Goal: Find specific page/section: Find specific page/section

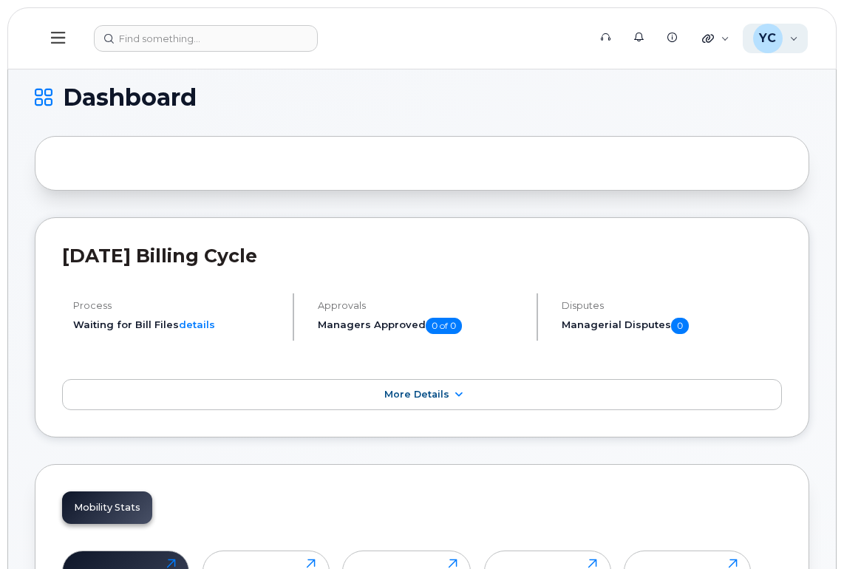
click at [778, 40] on div "YC" at bounding box center [768, 39] width 30 height 30
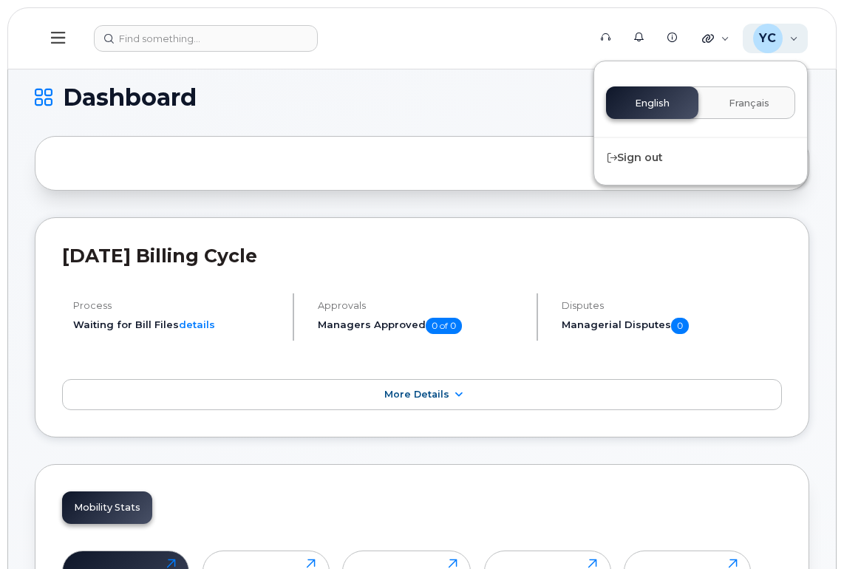
click at [778, 40] on div "YC" at bounding box center [768, 39] width 30 height 30
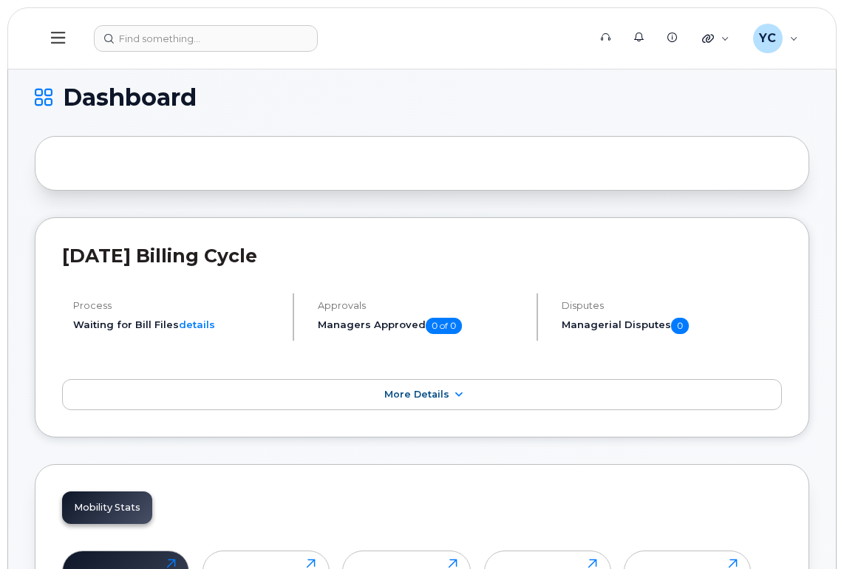
click at [64, 41] on icon at bounding box center [58, 38] width 14 height 16
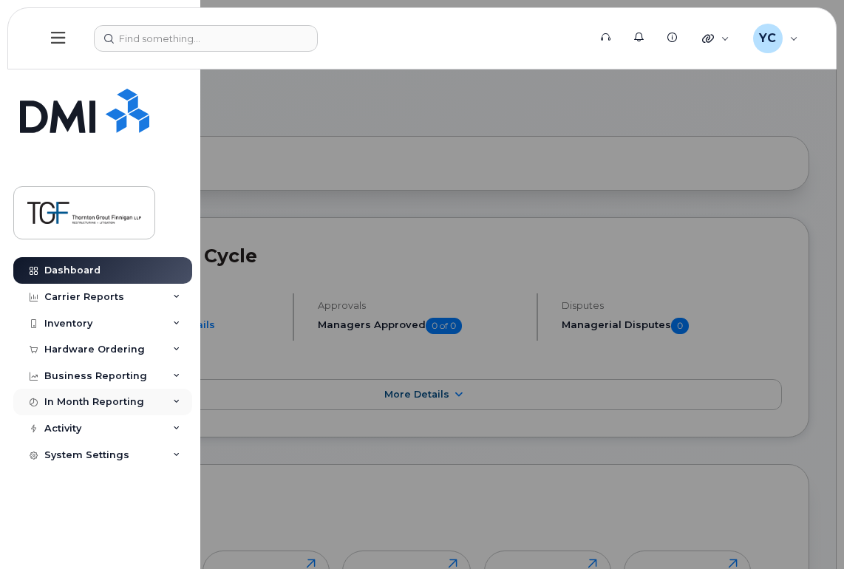
click at [169, 406] on div "In Month Reporting" at bounding box center [102, 402] width 179 height 27
click at [178, 374] on icon at bounding box center [176, 376] width 7 height 7
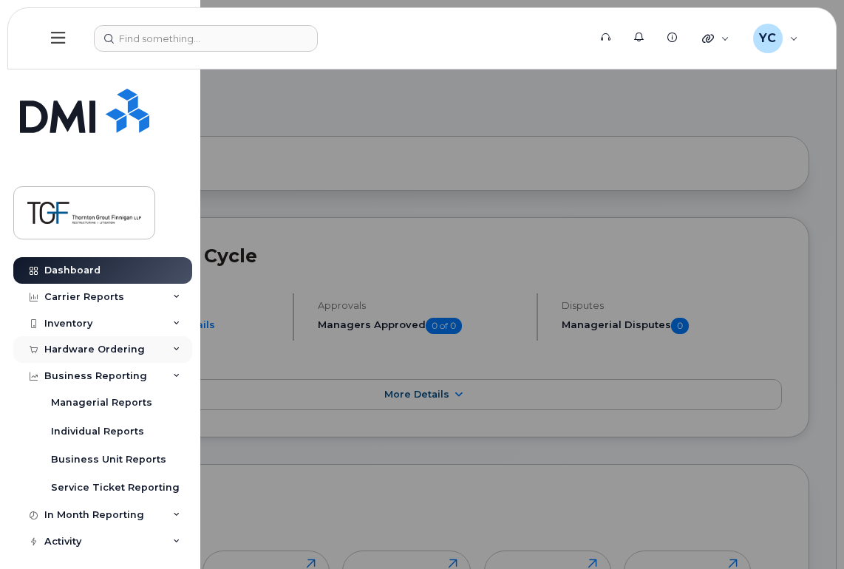
click at [175, 350] on icon at bounding box center [176, 349] width 7 height 7
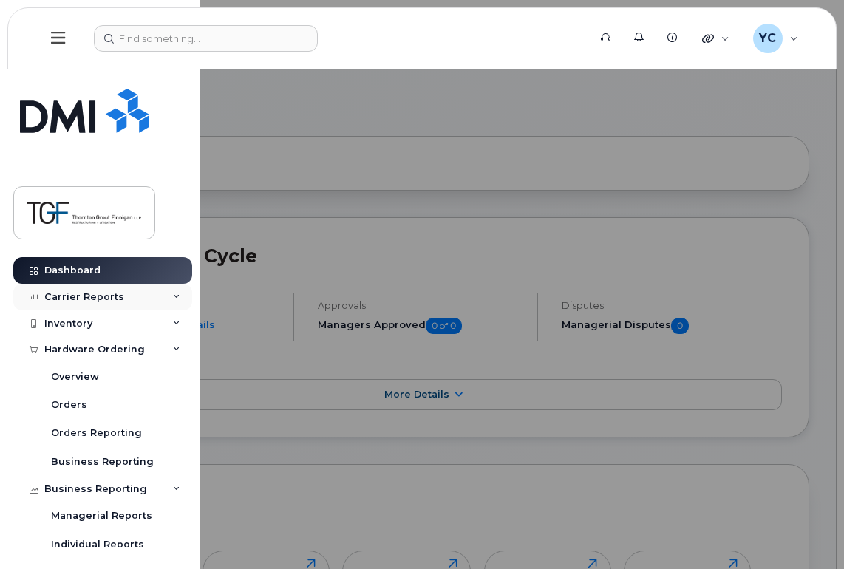
click at [177, 296] on div "Carrier Reports" at bounding box center [102, 297] width 179 height 27
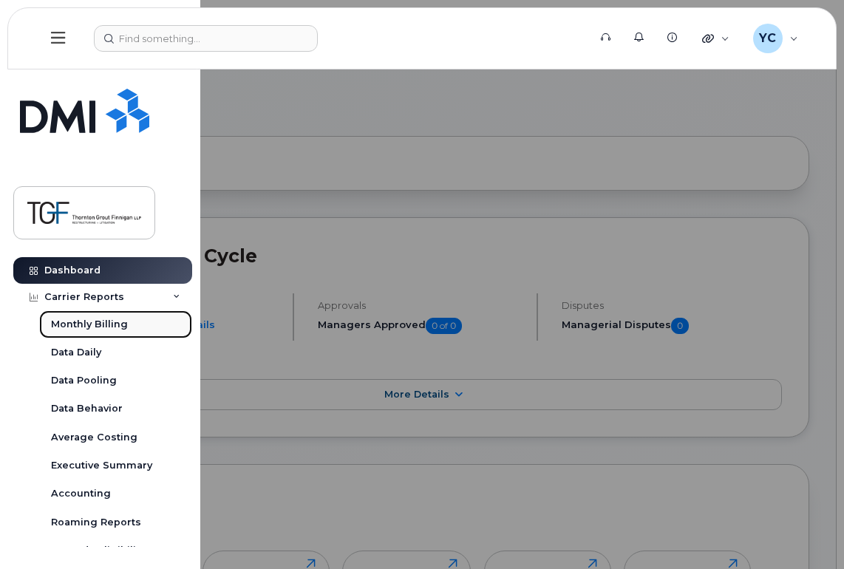
click at [97, 322] on div "Monthly Billing" at bounding box center [89, 324] width 77 height 13
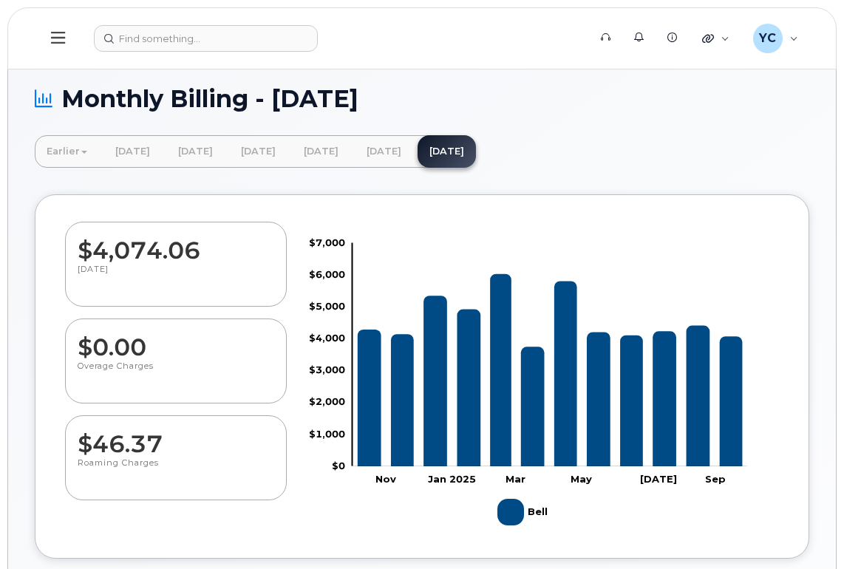
click at [61, 32] on icon at bounding box center [58, 38] width 14 height 16
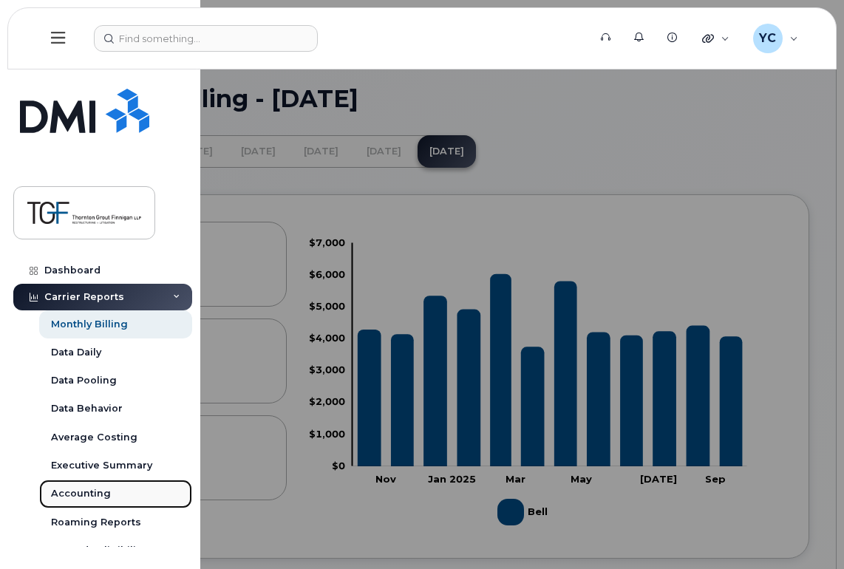
click at [80, 492] on div "Accounting" at bounding box center [81, 493] width 60 height 13
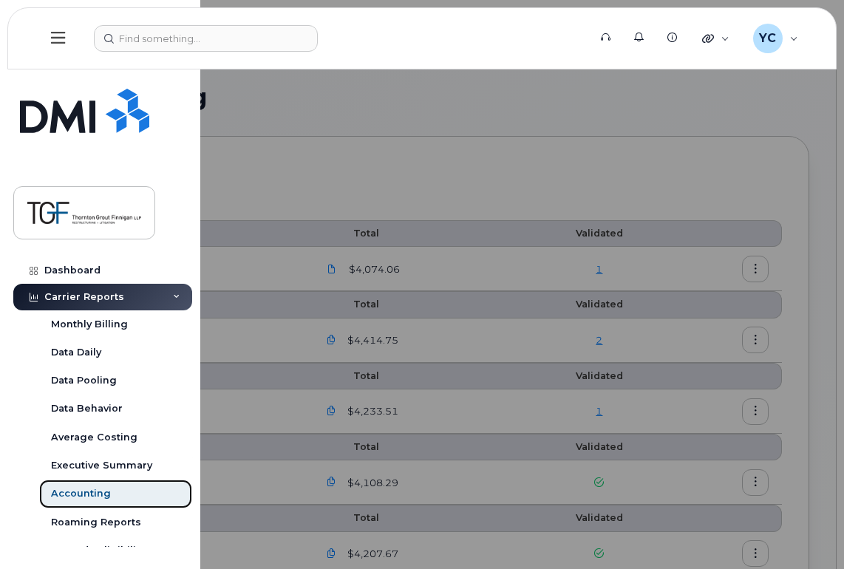
scroll to position [148, 0]
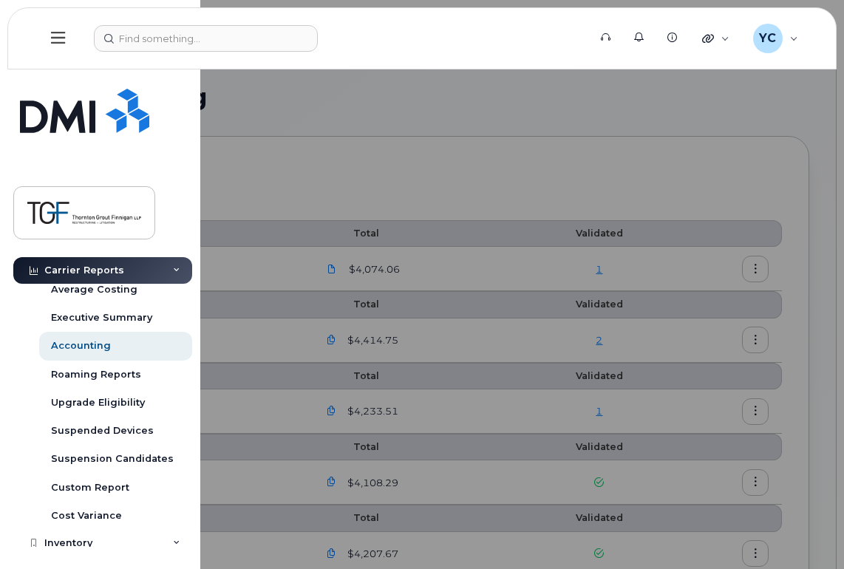
click at [412, 136] on div at bounding box center [422, 284] width 844 height 569
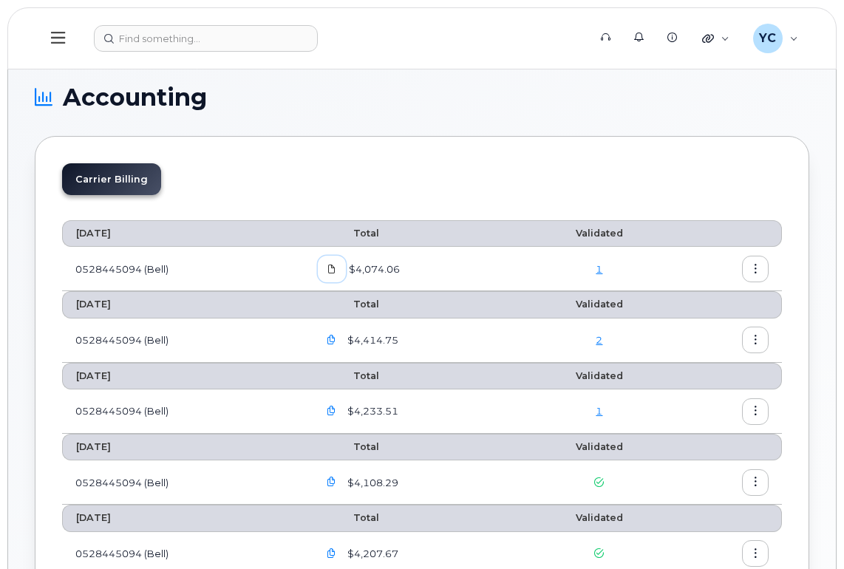
click at [332, 271] on icon at bounding box center [331, 269] width 9 height 9
